Goal: Check status: Check status

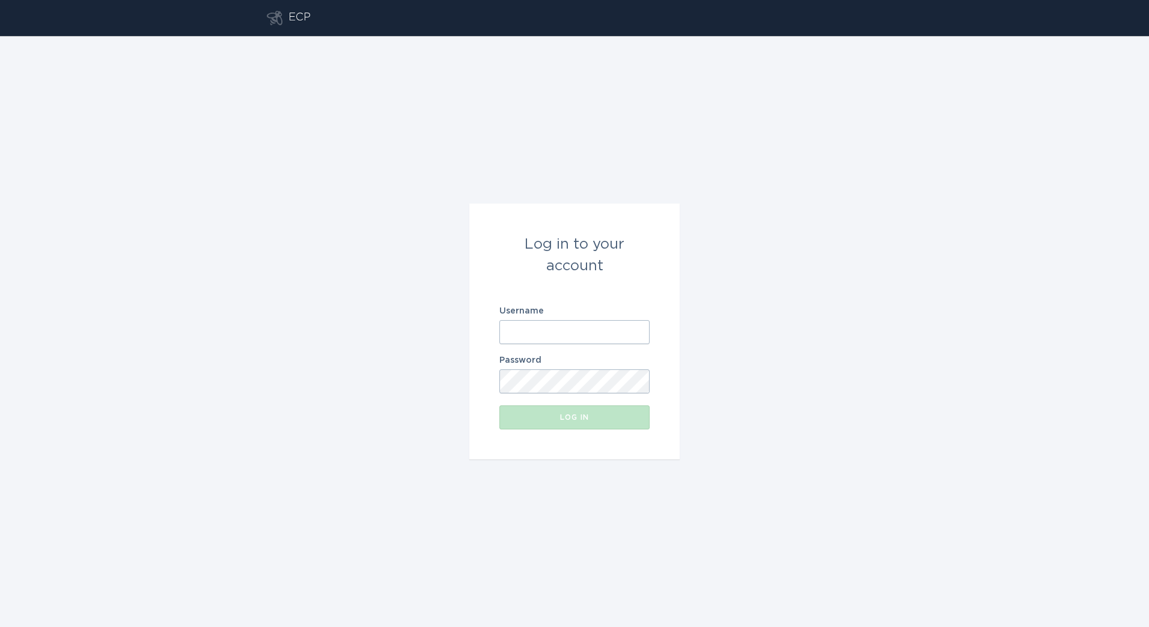
click at [885, 252] on div "Log in to your account Username Password Log in" at bounding box center [574, 331] width 1149 height 591
drag, startPoint x: 598, startPoint y: 324, endPoint x: 773, endPoint y: 298, distance: 177.4
click at [598, 324] on input "Username" at bounding box center [574, 332] width 150 height 24
paste input "[PERSON_NAME][EMAIL_ADDRESS][DOMAIN_NAME]"
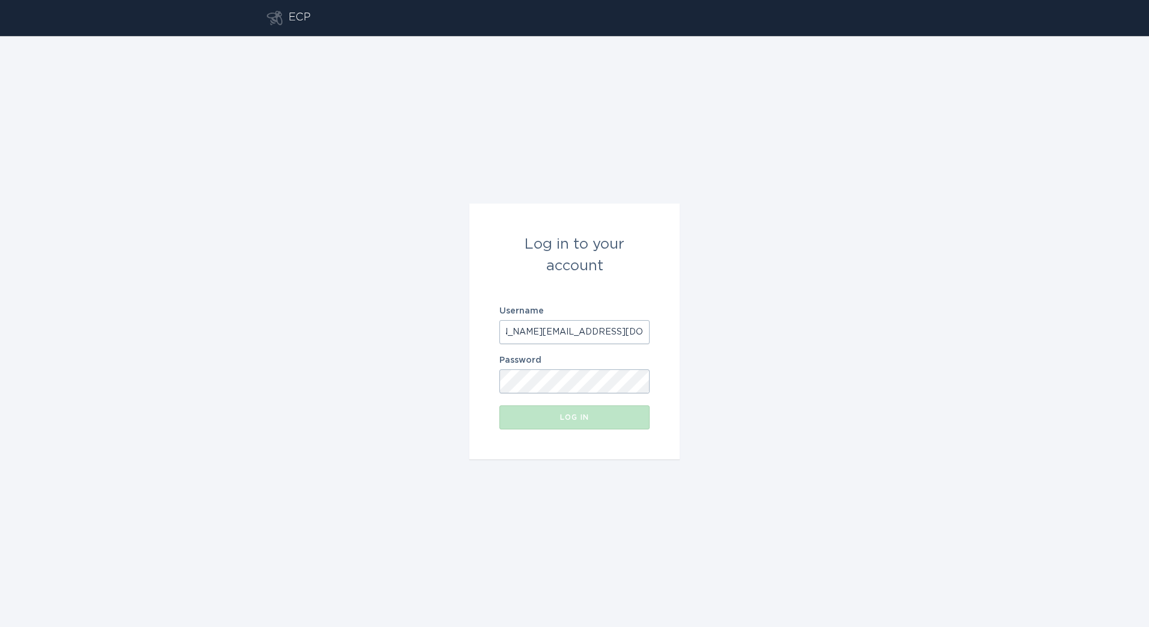
type input "[PERSON_NAME][EMAIL_ADDRESS][DOMAIN_NAME]"
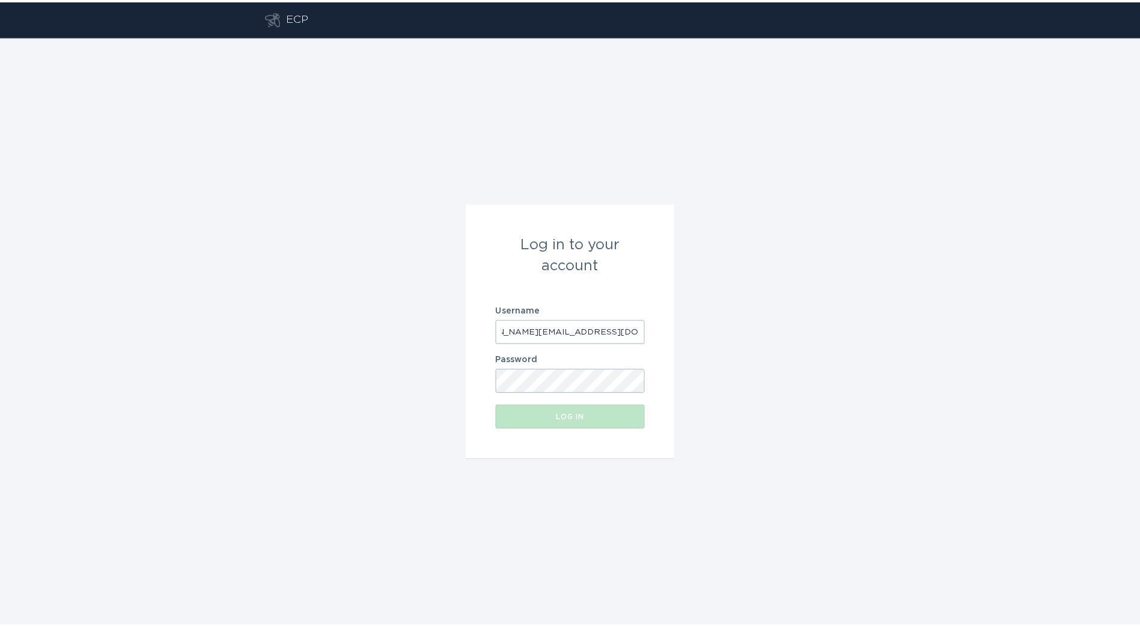
scroll to position [0, 0]
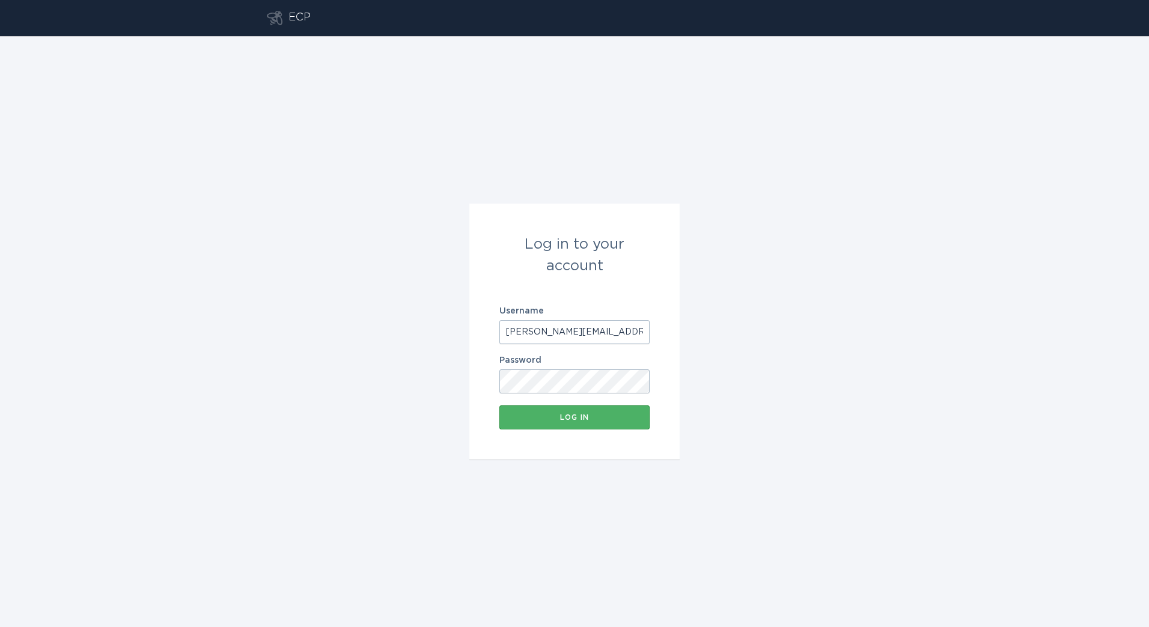
click at [559, 420] on div "Log in" at bounding box center [574, 417] width 138 height 7
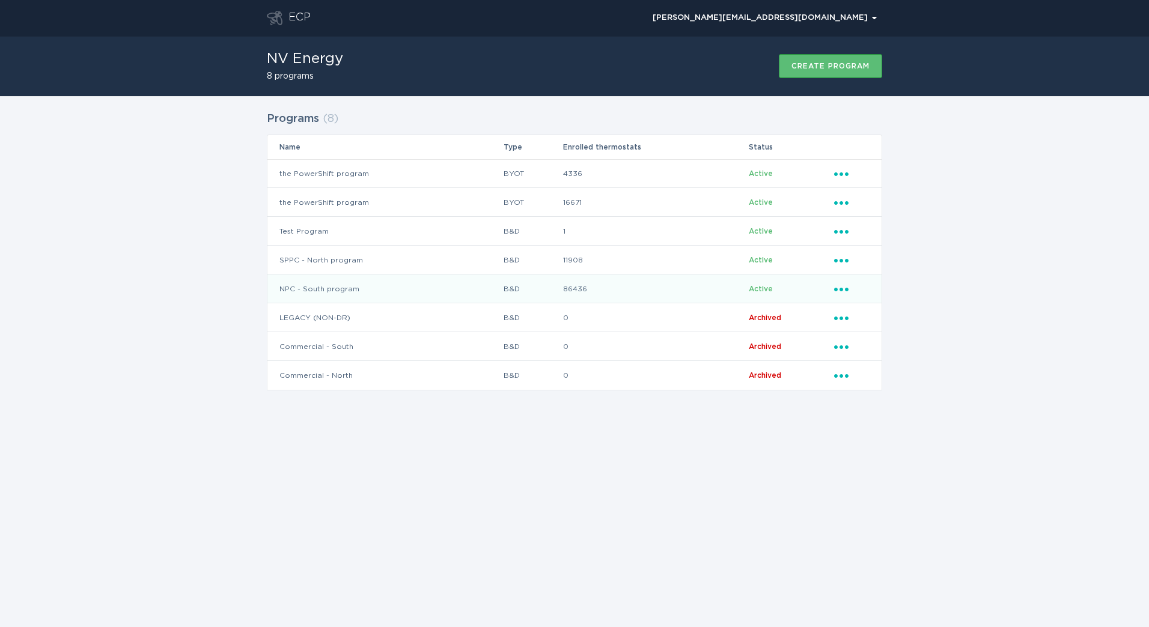
click at [505, 288] on td "B&D" at bounding box center [532, 289] width 59 height 29
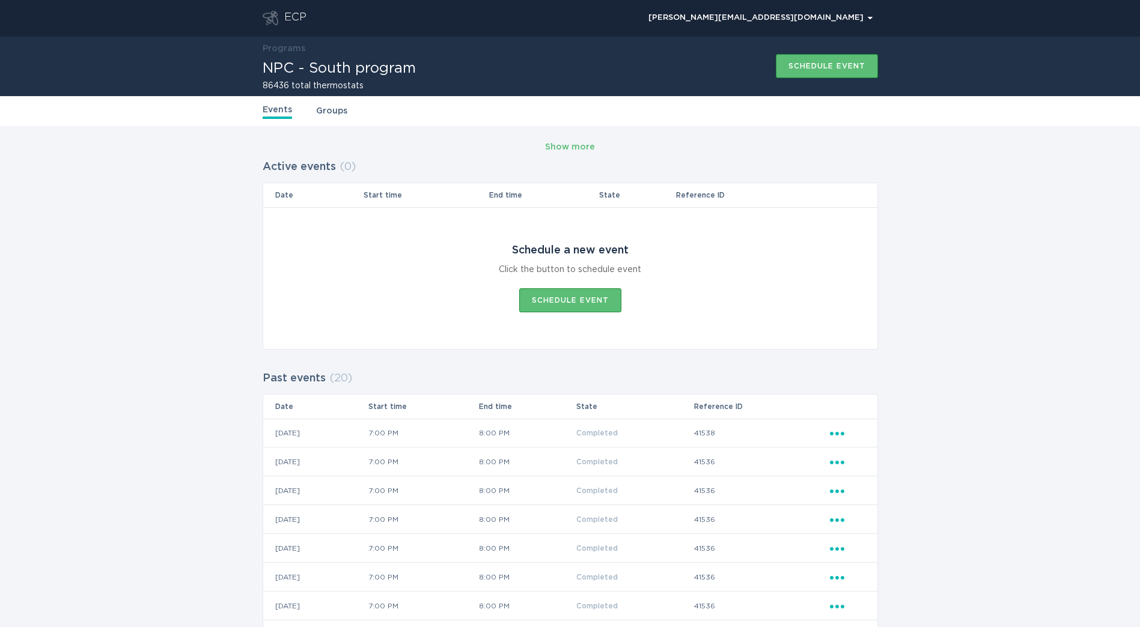
click at [955, 330] on div "Show more Active events ( 0 ) Date Start time End time State Reference ID Sched…" at bounding box center [570, 576] width 1140 height 900
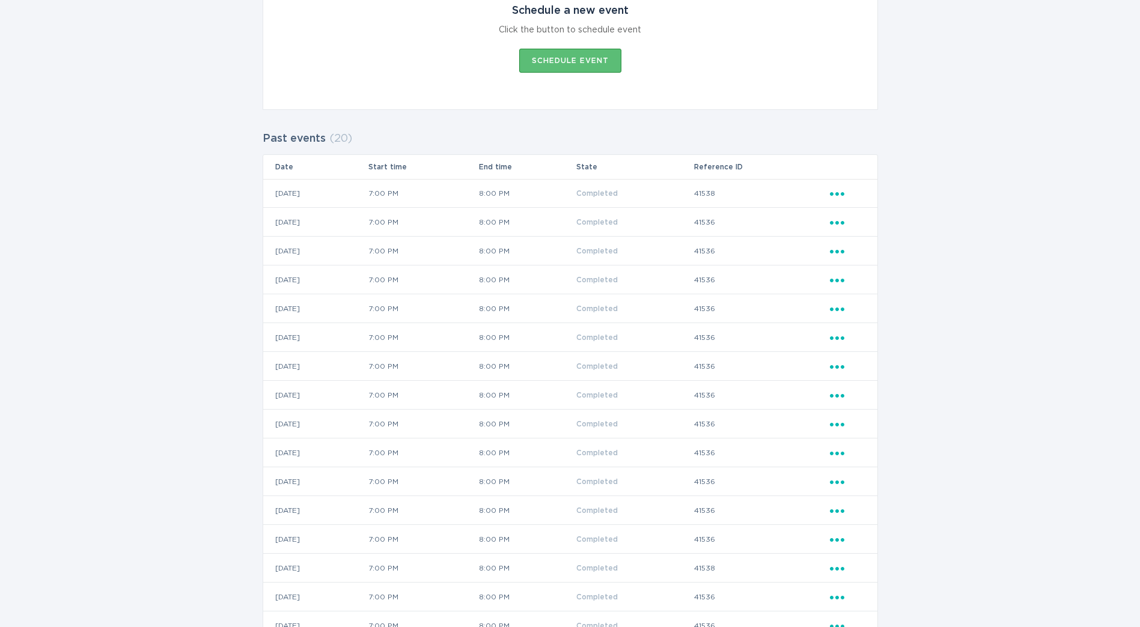
scroll to position [240, 0]
click at [837, 218] on icon "Ellipsis" at bounding box center [838, 220] width 17 height 10
click at [852, 243] on div "View event summary" at bounding box center [892, 243] width 125 height 28
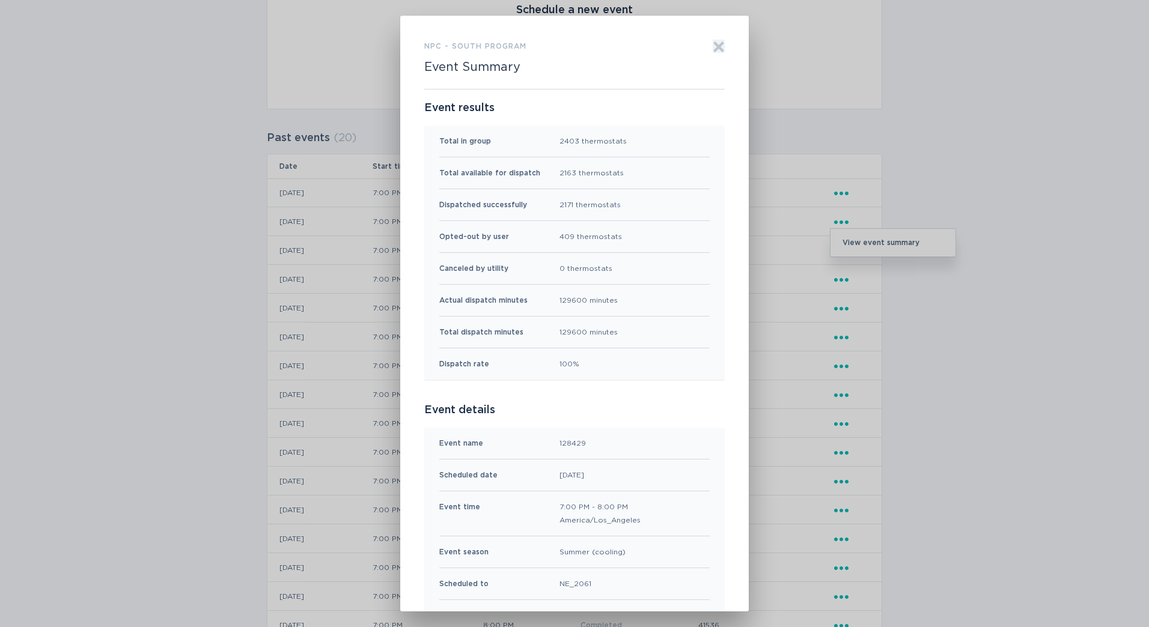
click at [712, 46] on icon "Exit" at bounding box center [718, 47] width 12 height 12
